Goal: Find contact information: Find contact information

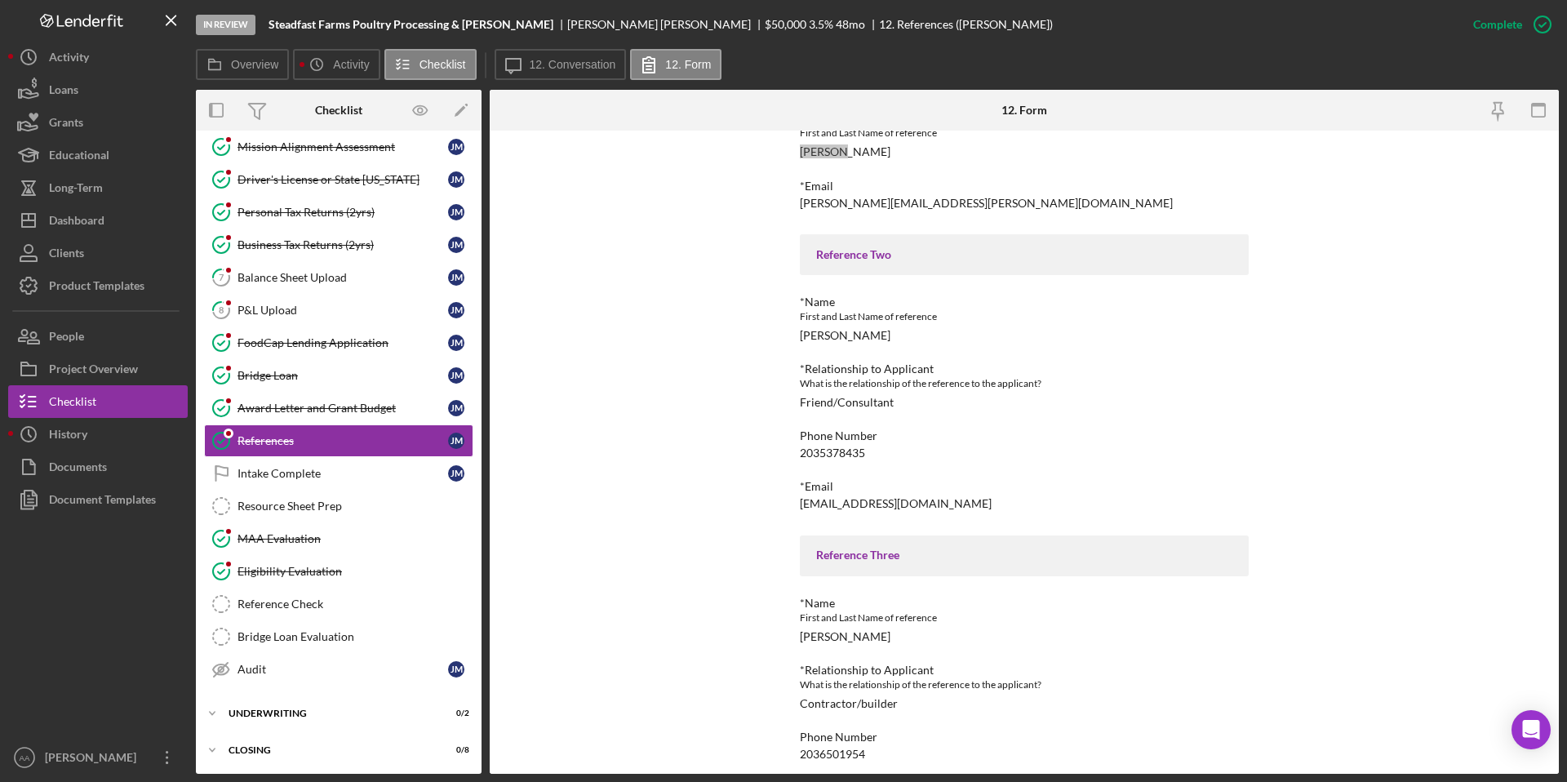
scroll to position [317, 0]
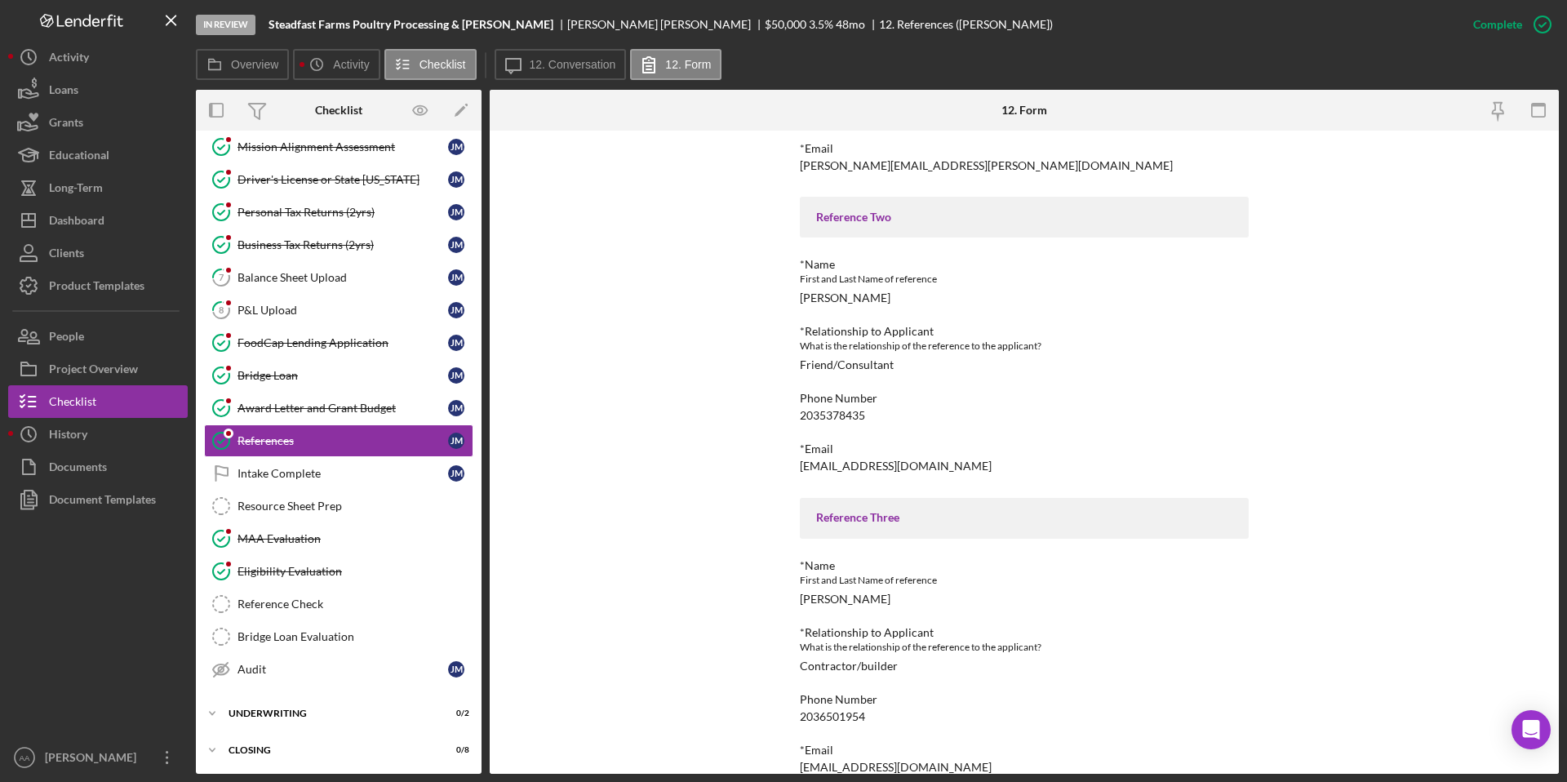
click at [823, 462] on div "[EMAIL_ADDRESS][DOMAIN_NAME]" at bounding box center [896, 465] width 192 height 13
copy div "[EMAIL_ADDRESS][DOMAIN_NAME]"
click at [503, 28] on b "Steadfast Farms Poultry Processing & [PERSON_NAME]" at bounding box center [411, 24] width 285 height 13
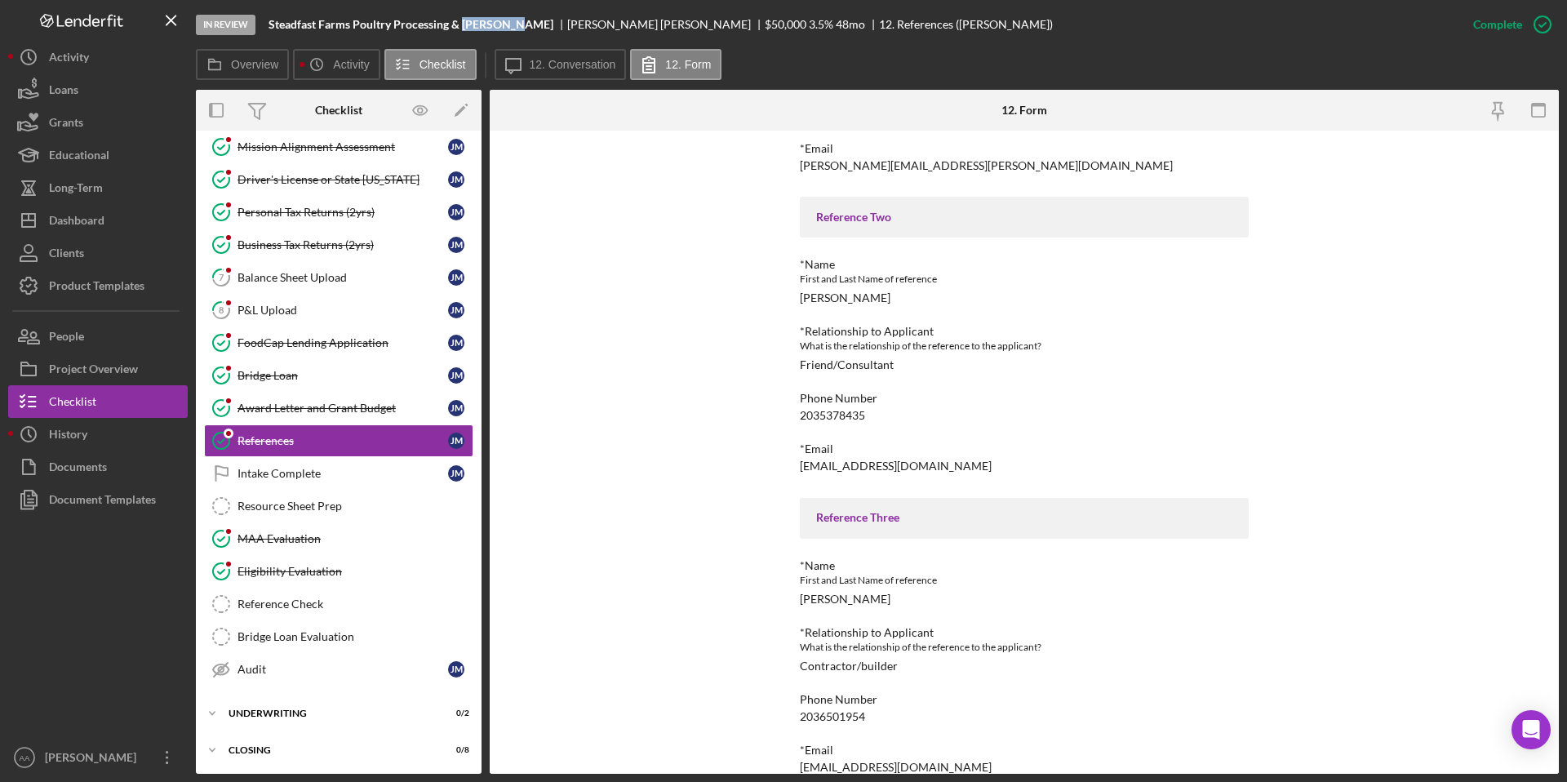
click at [503, 28] on b "Steadfast Farms Poultry Processing & [PERSON_NAME]" at bounding box center [411, 24] width 285 height 13
copy b "Steadfast Farms Poultry Processing & [PERSON_NAME]"
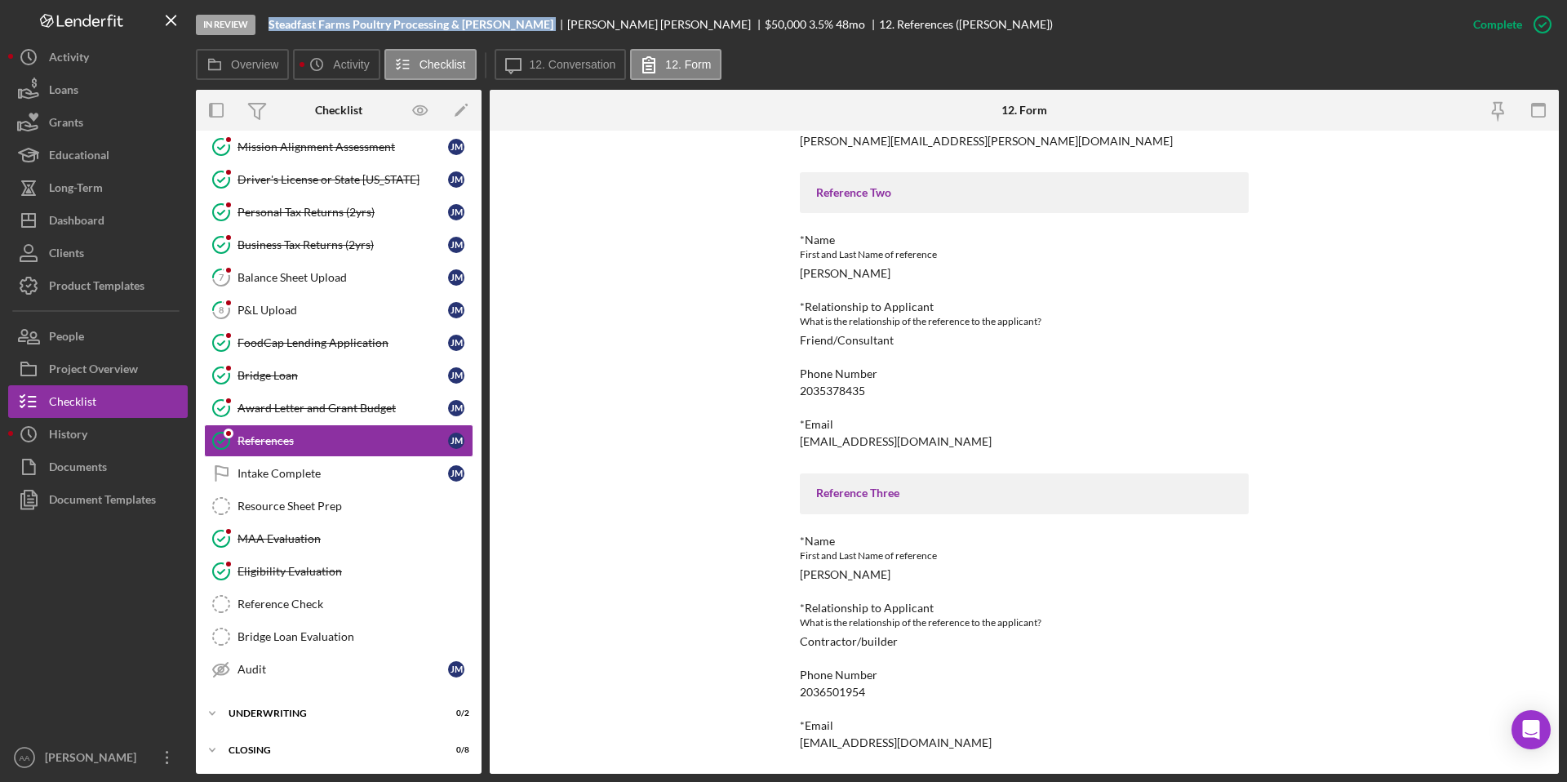
click at [843, 743] on div "[EMAIL_ADDRESS][DOMAIN_NAME]" at bounding box center [896, 742] width 192 height 13
copy div "[EMAIL_ADDRESS][DOMAIN_NAME] Logo-Reversed Created with Sketch. Icon/Menu Close…"
click at [418, 20] on b "Steadfast Farms Poultry Processing & [PERSON_NAME]" at bounding box center [411, 24] width 285 height 13
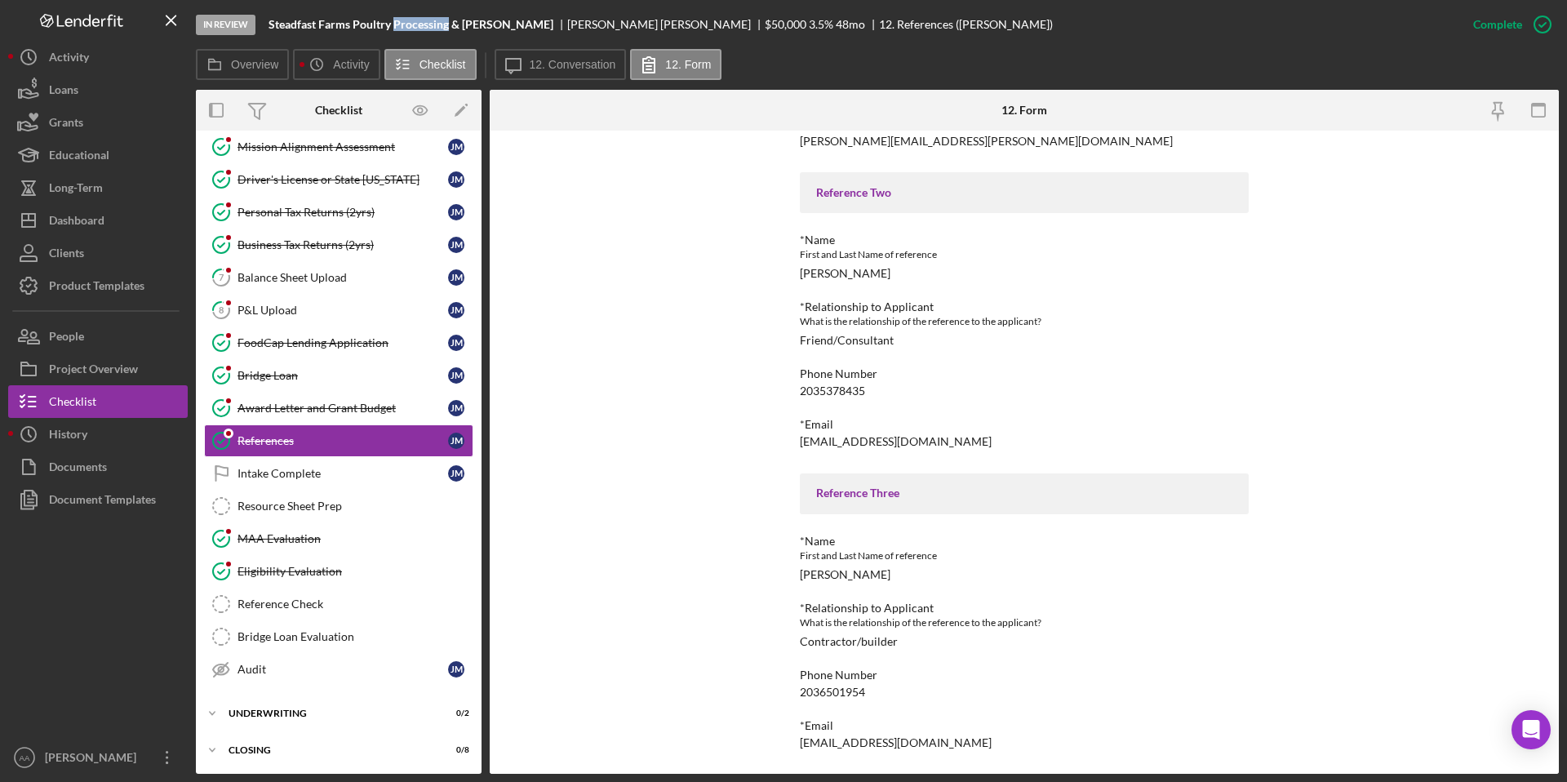
click at [418, 20] on b "Steadfast Farms Poultry Processing & [PERSON_NAME]" at bounding box center [411, 24] width 285 height 13
copy b "Steadfast Farms Poultry Processing & [PERSON_NAME]"
